Goal: Complete application form

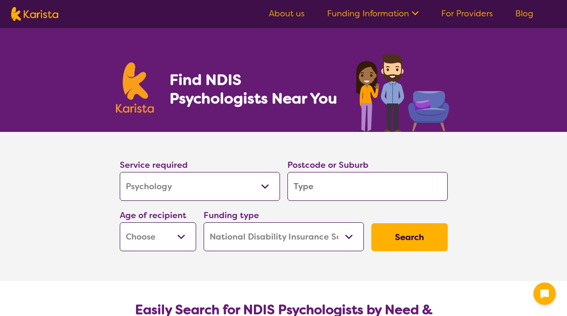
select select "Psychology"
select select "NDIS"
select select "Psychology"
select select "NDIS"
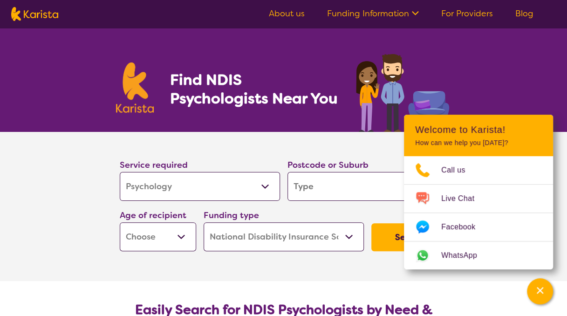
click at [329, 193] on input "search" at bounding box center [367, 186] width 160 height 29
type input "3"
type input "31"
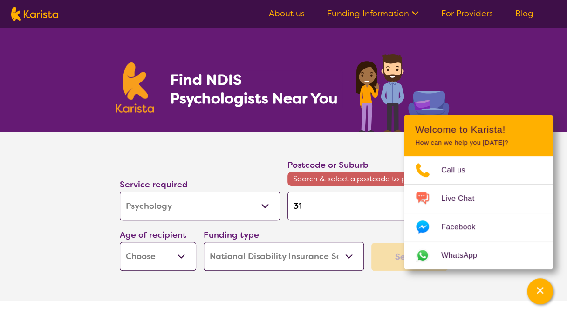
type input "314"
type input "3146"
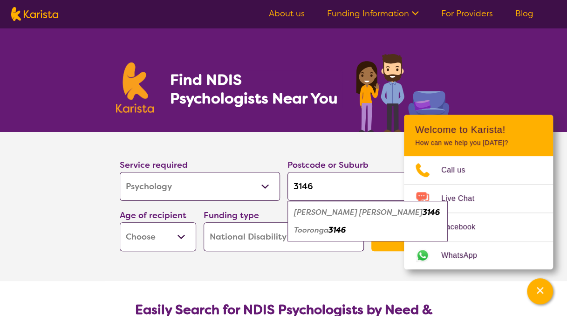
type input "3146"
click at [422, 209] on em "3146" at bounding box center [430, 212] width 17 height 10
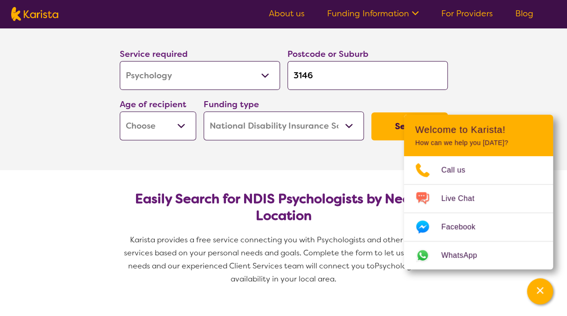
scroll to position [119, 0]
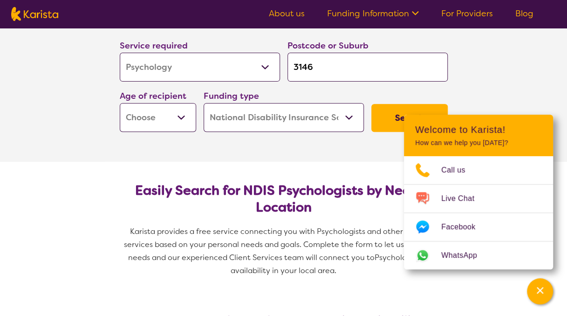
click at [220, 61] on select "Allied Health Assistant Assessment ([MEDICAL_DATA] or [MEDICAL_DATA]) Behaviour…" at bounding box center [200, 67] width 160 height 29
click at [46, 129] on section "Service required Allied Health Assistant Assessment ([MEDICAL_DATA] or [MEDICAL…" at bounding box center [283, 87] width 567 height 149
click at [164, 116] on select "Early Childhood - 0 to 9 Child - 10 to 11 Adolescent - 12 to 17 Adult - 18 to 6…" at bounding box center [158, 117] width 76 height 29
select select "EC"
click at [120, 103] on select "Early Childhood - 0 to 9 Child - 10 to 11 Adolescent - 12 to 17 Adult - 18 to 6…" at bounding box center [158, 117] width 76 height 29
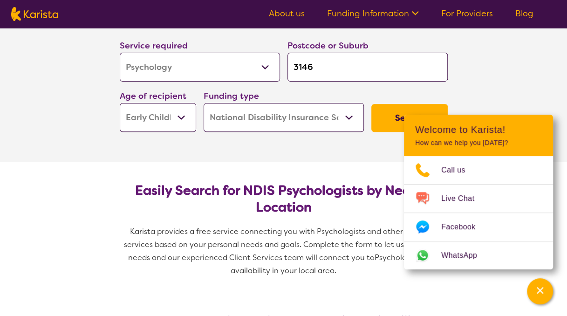
select select "EC"
click at [262, 120] on select "Home Care Package (HCP) National Disability Insurance Scheme (NDIS) I don't know" at bounding box center [284, 117] width 160 height 29
select select "i-don-t-know"
click at [204, 103] on select "Home Care Package (HCP) National Disability Insurance Scheme (NDIS) I don't know" at bounding box center [284, 117] width 160 height 29
select select "i-don-t-know"
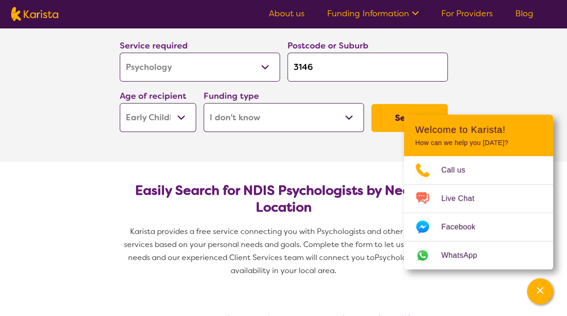
click at [387, 121] on button "Search" at bounding box center [409, 118] width 76 height 28
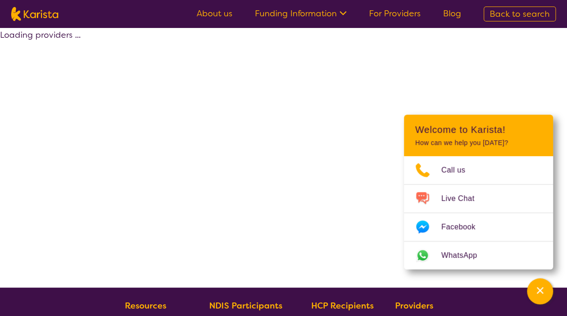
select select "Psychology"
select select "EC"
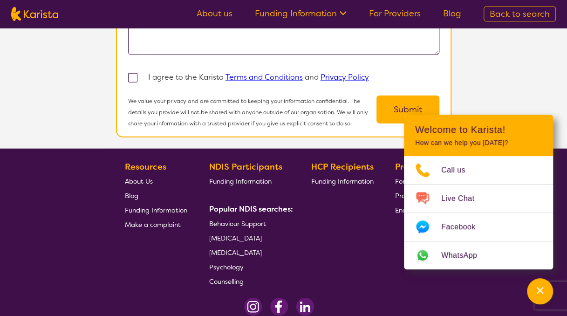
scroll to position [1017, 0]
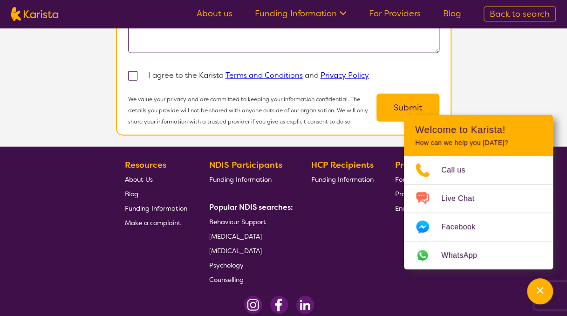
click at [129, 75] on span at bounding box center [132, 75] width 9 height 9
click at [142, 75] on input "checkbox" at bounding box center [145, 75] width 6 height 6
checkbox input "true"
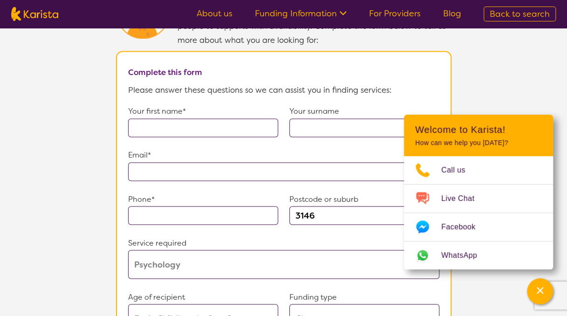
scroll to position [656, 0]
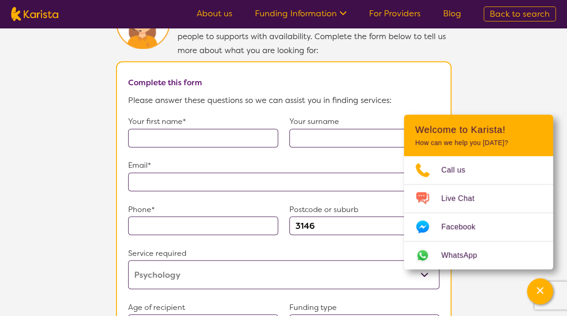
click at [190, 135] on input "text" at bounding box center [203, 138] width 150 height 19
type input "[PERSON_NAME]"
type input "l"
type input "[PERSON_NAME]"
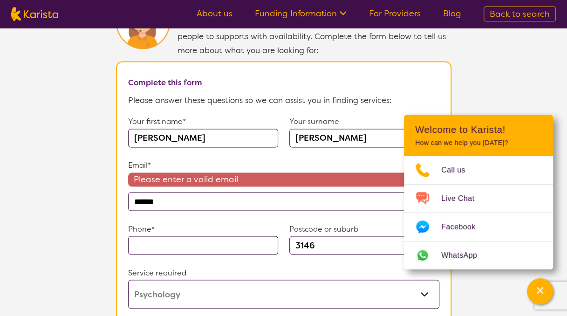
type input "**********"
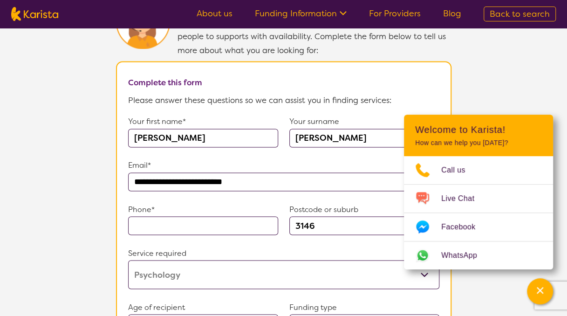
click at [168, 223] on input "text" at bounding box center [203, 225] width 150 height 19
type input "0420559412"
click at [204, 268] on select "Allied Health Assistant Assessment ([MEDICAL_DATA] or [MEDICAL_DATA]) Behaviour…" at bounding box center [283, 274] width 311 height 29
click at [128, 260] on select "Allied Health Assistant Assessment ([MEDICAL_DATA] or [MEDICAL_DATA]) Behaviour…" at bounding box center [283, 274] width 311 height 29
click at [120, 239] on section "**********" at bounding box center [283, 278] width 335 height 435
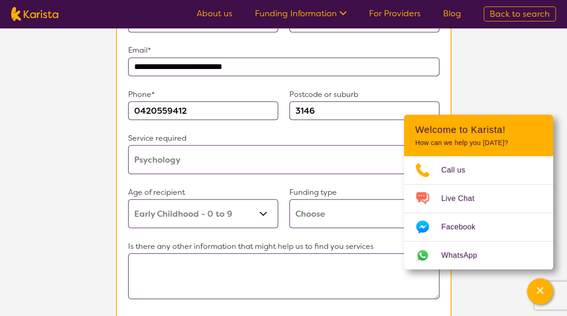
scroll to position [831, 0]
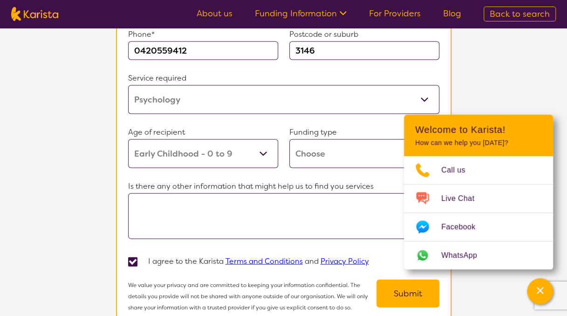
click at [360, 149] on select "Home Care Package (HCP) Home Care Package - Level 1 Home Care Package - Level 2…" at bounding box center [364, 153] width 150 height 29
select select "i-don-t-know"
click at [289, 139] on select "Home Care Package (HCP) Home Care Package - Level 1 Home Care Package - Level 2…" at bounding box center [364, 153] width 150 height 29
click at [270, 200] on textarea at bounding box center [283, 216] width 311 height 46
click at [401, 284] on button "Submit" at bounding box center [407, 293] width 63 height 28
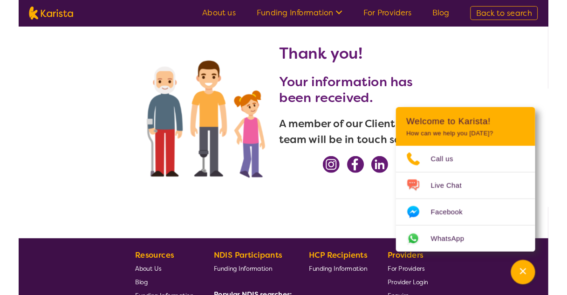
scroll to position [0, 0]
